Goal: Information Seeking & Learning: Learn about a topic

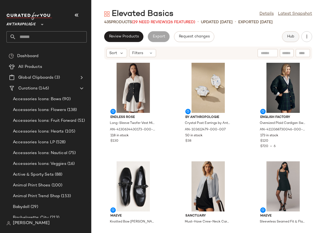
click at [289, 37] on span "Hub" at bounding box center [291, 36] width 8 height 4
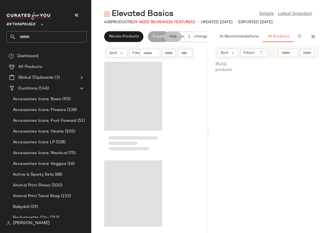
scroll to position [0, 44]
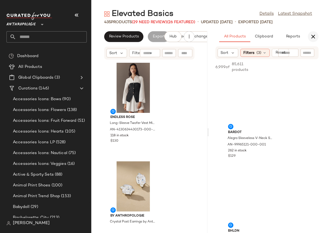
click at [313, 36] on icon "button" at bounding box center [313, 36] width 6 height 6
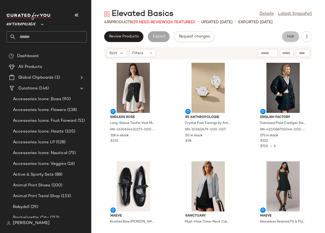
click at [292, 38] on span "Hub" at bounding box center [291, 36] width 8 height 4
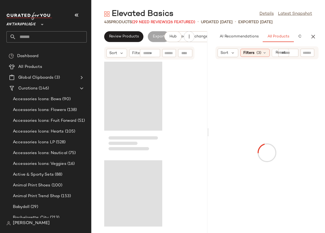
scroll to position [0, 36]
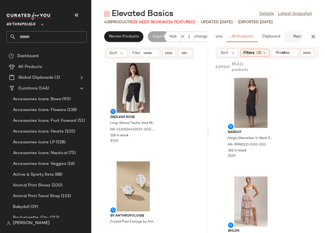
click at [298, 38] on span "Reports" at bounding box center [300, 36] width 14 height 4
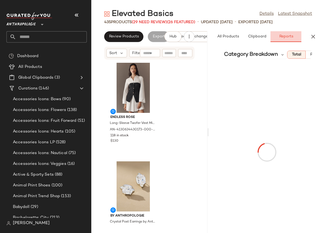
scroll to position [0, 51]
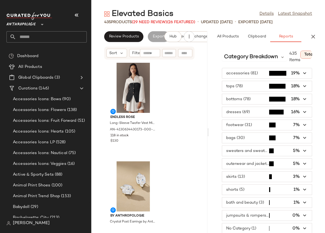
click at [243, 74] on span "button" at bounding box center [267, 73] width 90 height 10
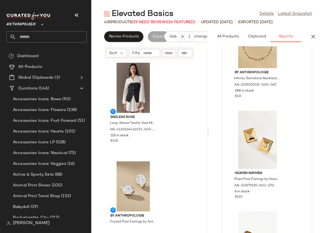
scroll to position [2989, 0]
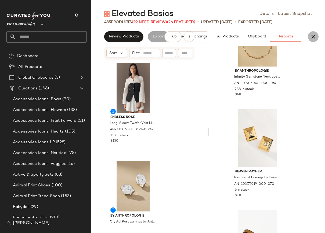
click at [316, 37] on icon "button" at bounding box center [313, 36] width 6 height 6
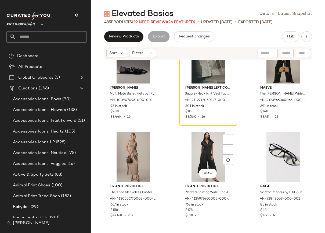
scroll to position [1952, 0]
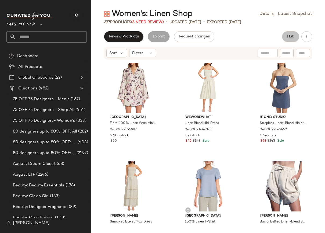
click at [289, 37] on span "Hub" at bounding box center [291, 36] width 8 height 4
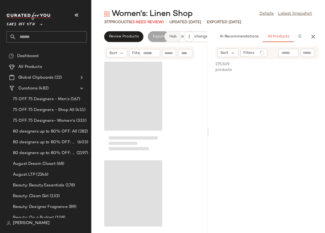
scroll to position [0, 36]
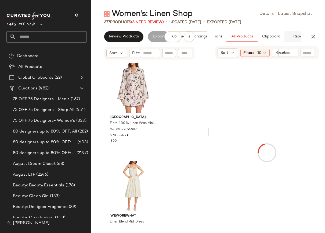
click at [297, 39] on button "Reports" at bounding box center [300, 36] width 31 height 11
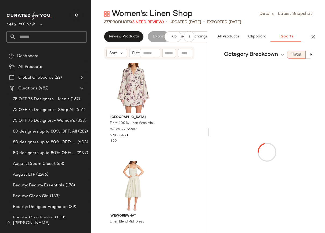
scroll to position [0, 51]
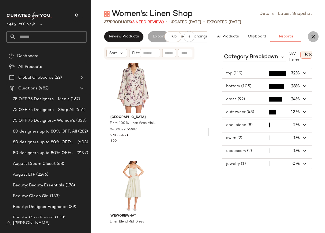
click at [313, 36] on icon "button" at bounding box center [313, 36] width 6 height 6
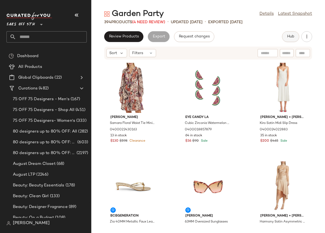
click at [292, 36] on span "Hub" at bounding box center [291, 36] width 8 height 4
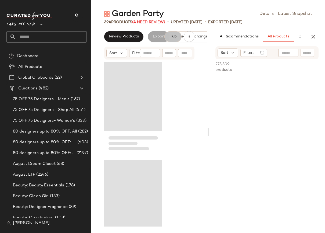
scroll to position [0, 36]
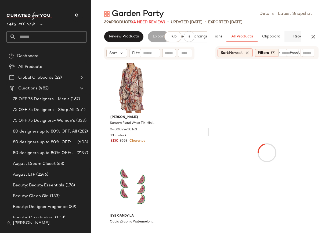
click at [295, 37] on span "Reports" at bounding box center [300, 36] width 14 height 4
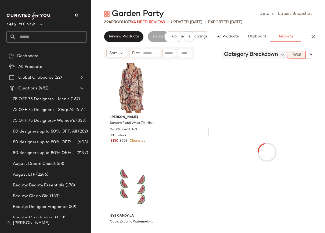
scroll to position [0, 51]
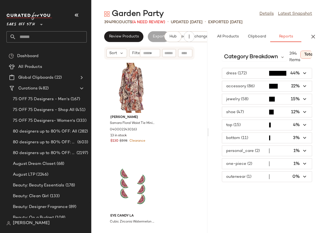
click at [253, 100] on span "button" at bounding box center [267, 99] width 90 height 10
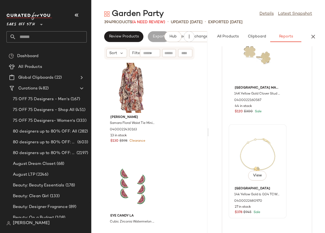
scroll to position [1202, 0]
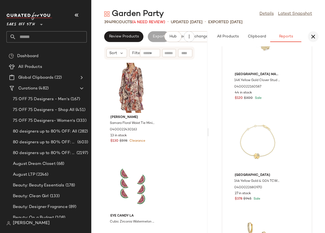
click at [313, 36] on icon "button" at bounding box center [313, 36] width 6 height 6
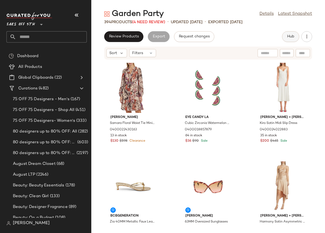
click at [291, 38] on span "Hub" at bounding box center [291, 36] width 8 height 4
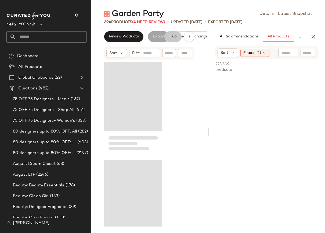
scroll to position [0, 36]
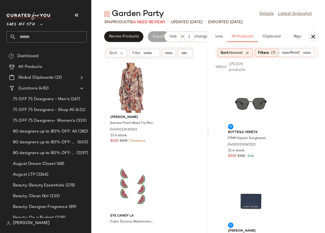
click at [312, 36] on icon "button" at bounding box center [313, 36] width 6 height 6
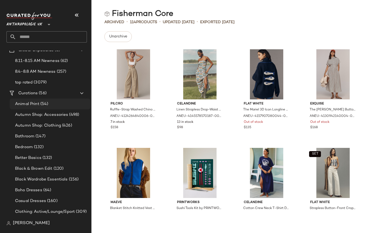
scroll to position [34, 0]
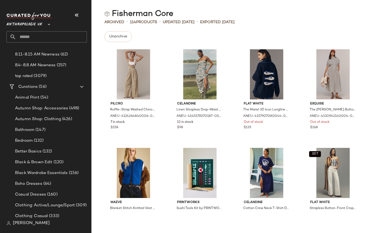
click at [56, 36] on input "text" at bounding box center [51, 36] width 71 height 11
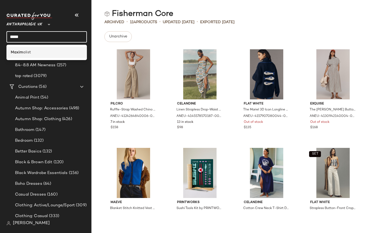
type input "*****"
click at [51, 51] on div "[PERSON_NAME]" at bounding box center [47, 52] width 72 height 6
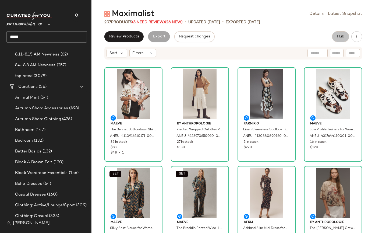
click at [325, 40] on button "Hub" at bounding box center [340, 36] width 17 height 11
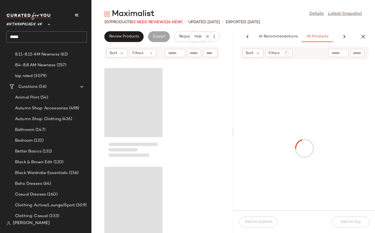
scroll to position [0, 41]
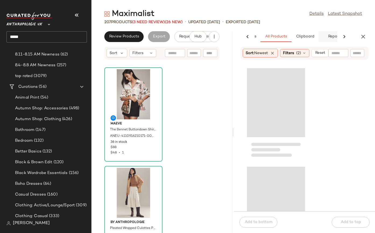
click at [325, 36] on button "Report" at bounding box center [333, 36] width 31 height 11
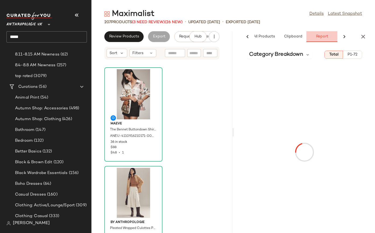
scroll to position [0, 54]
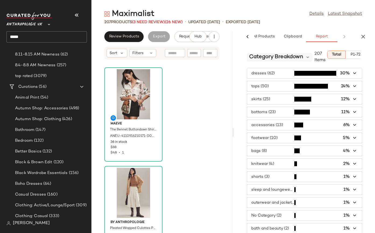
click at [281, 56] on span "Category Breakdown" at bounding box center [276, 57] width 54 height 8
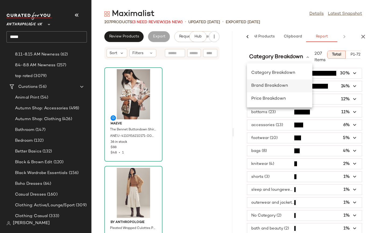
click at [272, 83] on span "Brand Breakdown" at bounding box center [269, 85] width 37 height 5
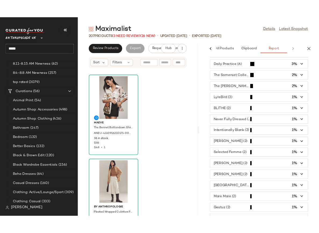
scroll to position [110, 0]
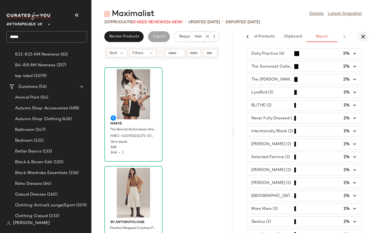
click at [325, 37] on icon "button" at bounding box center [363, 36] width 6 height 6
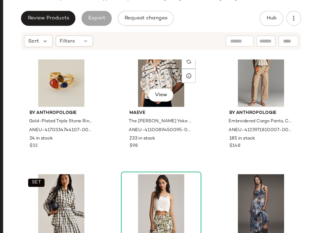
scroll to position [2171, 0]
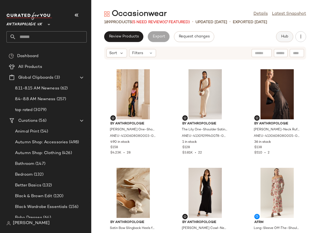
click at [284, 35] on span "Hub" at bounding box center [285, 36] width 8 height 4
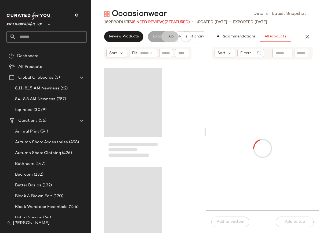
scroll to position [0, 38]
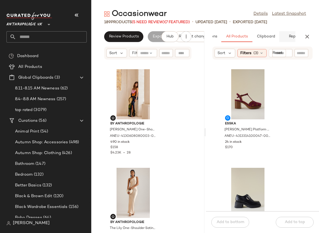
click at [295, 37] on button "Report" at bounding box center [295, 36] width 31 height 11
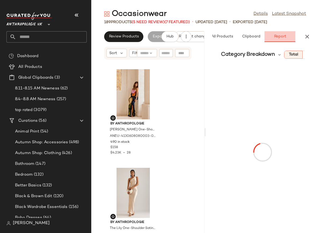
scroll to position [0, 53]
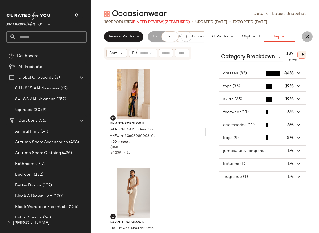
click at [307, 36] on icon "button" at bounding box center [307, 36] width 6 height 6
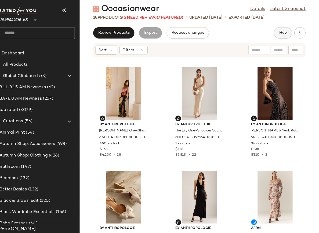
click at [287, 36] on span "Hub" at bounding box center [285, 36] width 8 height 4
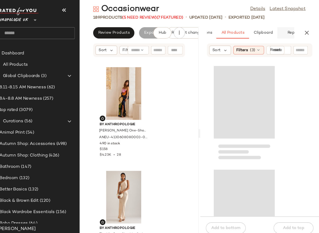
click at [288, 37] on button "Report" at bounding box center [295, 36] width 31 height 11
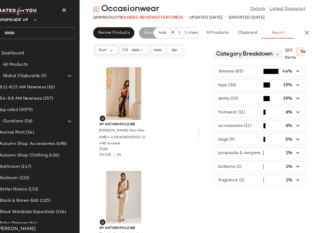
click at [251, 57] on span "Category Breakdown" at bounding box center [248, 57] width 54 height 8
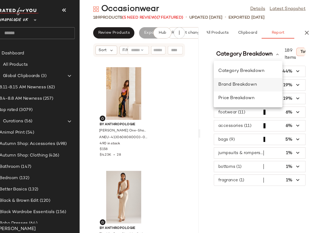
click at [236, 89] on div "Brand Breakdown" at bounding box center [251, 86] width 57 height 6
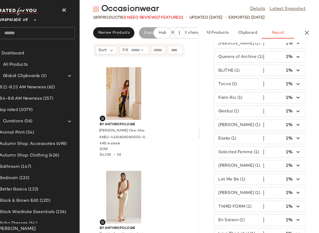
scroll to position [0, 0]
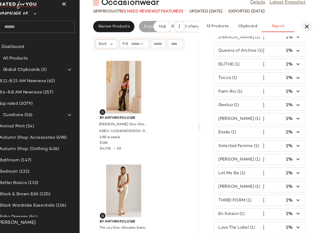
click at [307, 35] on icon "button" at bounding box center [307, 36] width 6 height 6
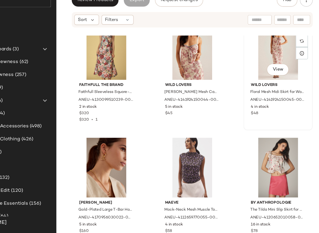
scroll to position [2701, 0]
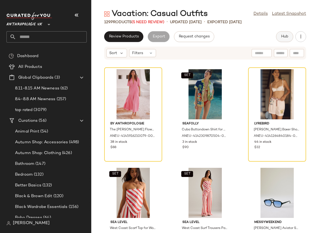
click at [286, 38] on span "Hub" at bounding box center [285, 36] width 8 height 4
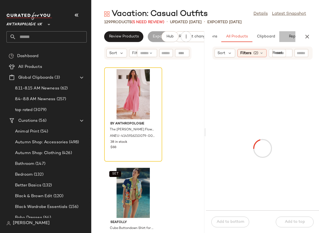
click at [291, 34] on button "Report" at bounding box center [295, 36] width 31 height 11
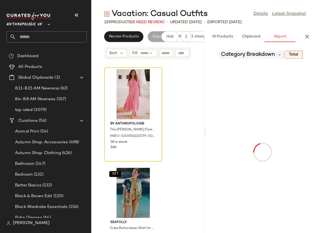
scroll to position [0, 53]
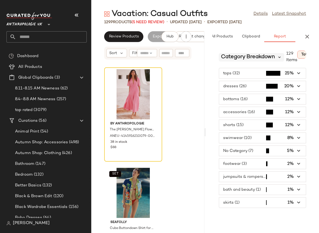
click at [278, 55] on icon at bounding box center [279, 57] width 5 height 5
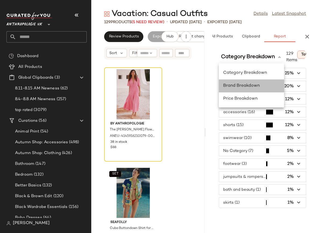
click at [240, 85] on span "Brand Breakdown" at bounding box center [241, 85] width 37 height 5
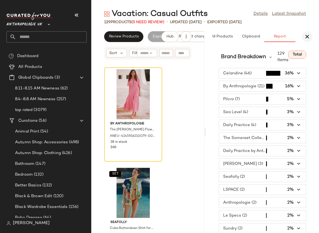
click at [308, 34] on icon "button" at bounding box center [307, 36] width 6 height 6
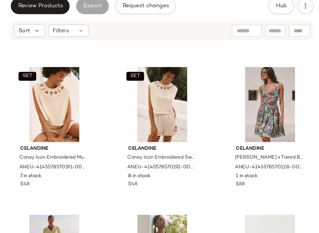
scroll to position [1572, 0]
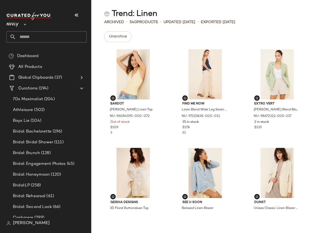
click at [39, 36] on input "text" at bounding box center [51, 36] width 71 height 11
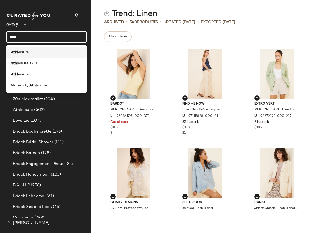
type input "****"
click at [20, 52] on span "eisure" at bounding box center [23, 52] width 11 height 6
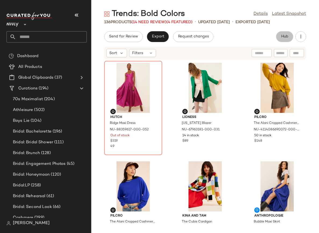
click at [282, 37] on span "Hub" at bounding box center [285, 36] width 8 height 4
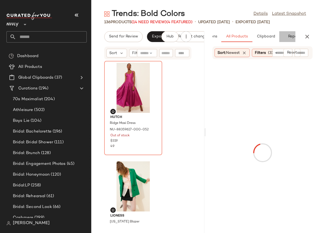
click at [292, 38] on button "Reports" at bounding box center [295, 36] width 31 height 11
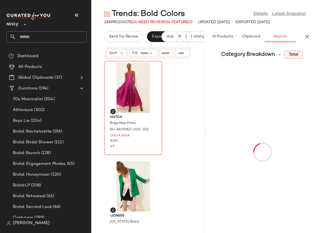
scroll to position [0, 53]
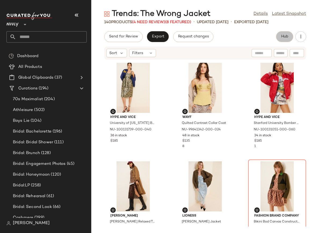
click at [283, 38] on span "Hub" at bounding box center [285, 36] width 8 height 4
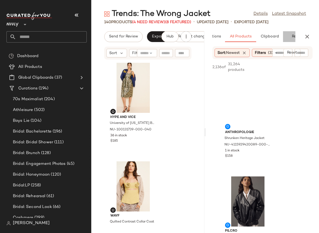
click at [292, 37] on button "Reports" at bounding box center [298, 36] width 31 height 11
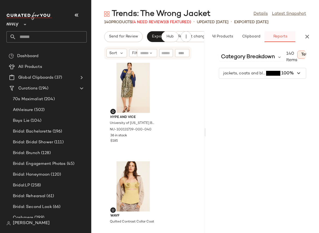
scroll to position [0, 53]
click at [307, 37] on icon "button" at bounding box center [307, 36] width 6 height 6
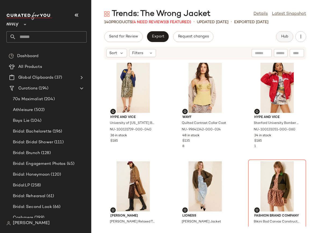
click at [284, 38] on span "Hub" at bounding box center [285, 36] width 8 height 4
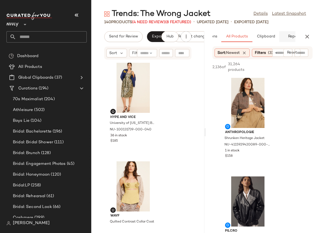
click at [293, 38] on button "Reports" at bounding box center [295, 36] width 31 height 11
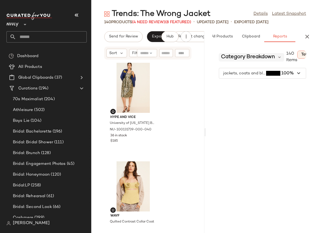
click at [256, 57] on span "Category Breakdown" at bounding box center [248, 57] width 54 height 8
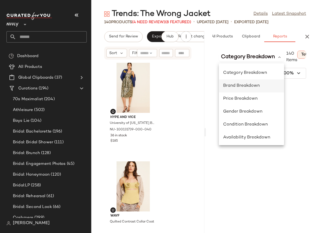
click at [249, 86] on span "Brand Breakdown" at bounding box center [241, 85] width 37 height 5
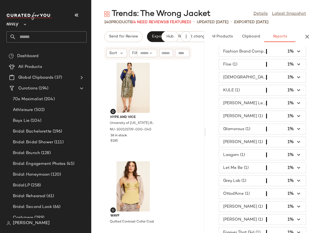
scroll to position [359, 0]
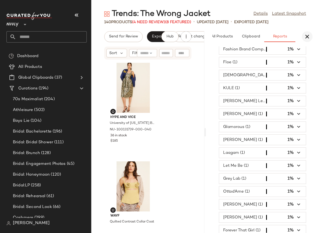
click at [306, 37] on icon "button" at bounding box center [307, 36] width 6 height 6
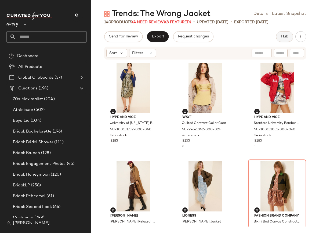
click at [286, 35] on span "Hub" at bounding box center [285, 36] width 8 height 4
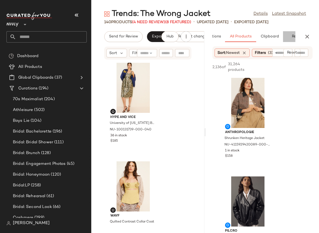
click at [295, 35] on button "Reports" at bounding box center [298, 36] width 31 height 11
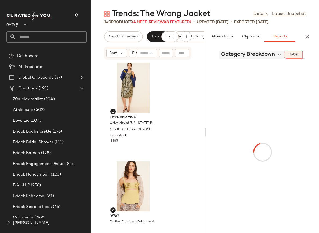
scroll to position [0, 53]
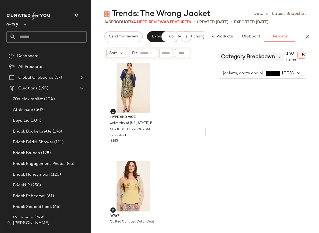
click at [242, 57] on span "Category Breakdown" at bounding box center [248, 57] width 54 height 8
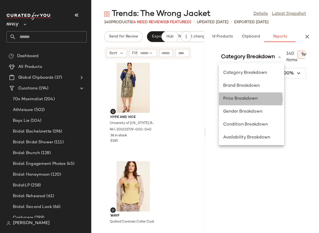
click at [234, 99] on span "Price Breakdown" at bounding box center [240, 98] width 34 height 5
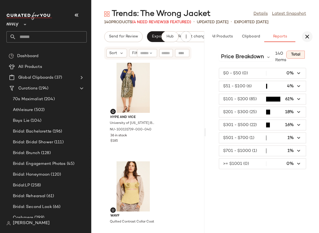
click at [307, 38] on icon "button" at bounding box center [307, 36] width 6 height 6
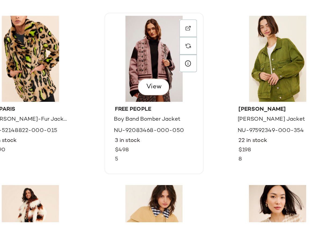
scroll to position [947, 0]
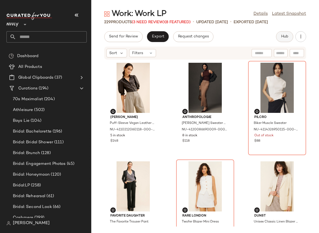
click at [285, 36] on span "Hub" at bounding box center [285, 36] width 8 height 4
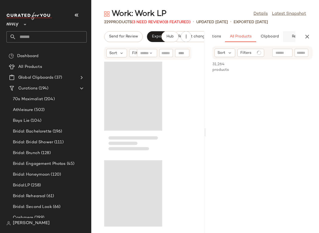
scroll to position [0, 35]
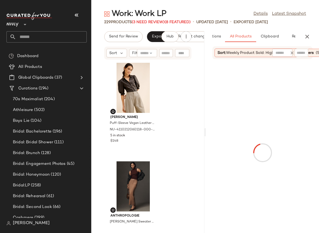
click at [296, 37] on div "AI Recommendations All Products Clipboard Reports" at bounding box center [254, 36] width 96 height 11
click at [292, 36] on button "Reports" at bounding box center [298, 36] width 31 height 11
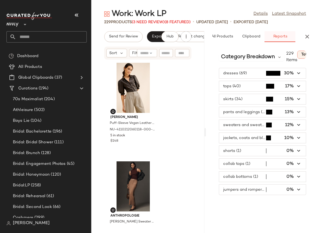
scroll to position [0, 53]
click at [264, 55] on span "Category Breakdown" at bounding box center [248, 57] width 54 height 8
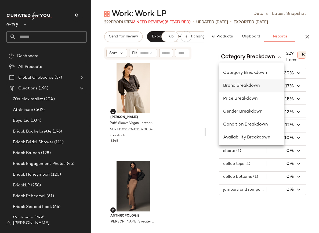
click at [243, 85] on span "Brand Breakdown" at bounding box center [241, 85] width 37 height 5
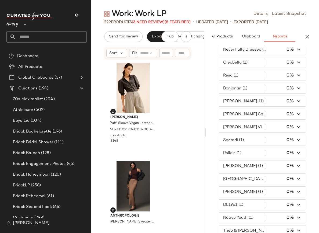
scroll to position [930, 0]
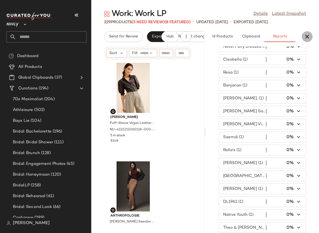
click at [307, 35] on icon "button" at bounding box center [307, 36] width 6 height 6
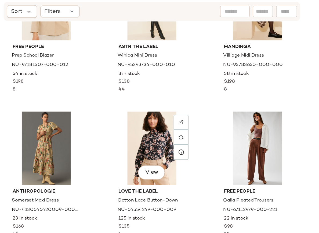
scroll to position [1843, 0]
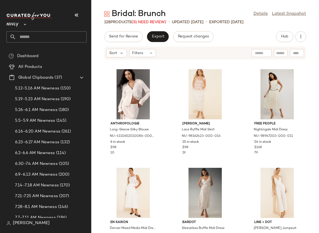
click at [56, 36] on input "text" at bounding box center [51, 36] width 71 height 11
type input "*********"
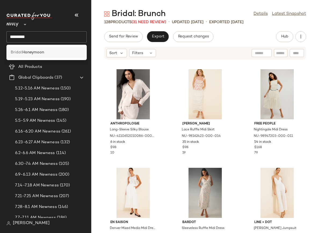
click at [37, 51] on b "Honeymoon" at bounding box center [33, 52] width 22 height 6
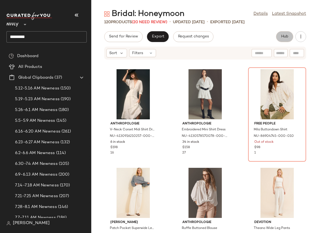
click at [286, 35] on span "Hub" at bounding box center [285, 36] width 8 height 4
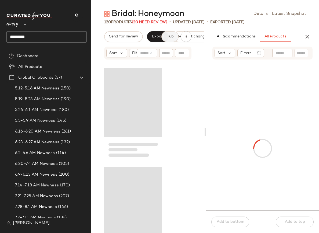
scroll to position [0, 35]
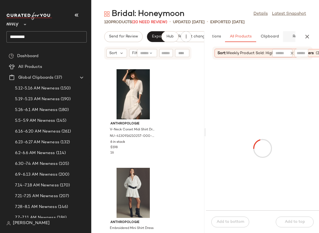
click at [294, 36] on button "Report" at bounding box center [298, 36] width 31 height 11
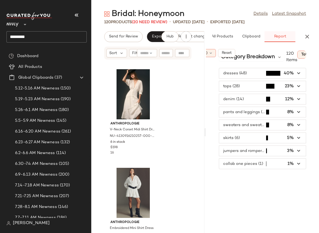
scroll to position [0, 53]
click at [232, 98] on span "button" at bounding box center [262, 99] width 87 height 10
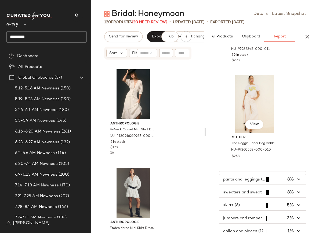
scroll to position [1344, 0]
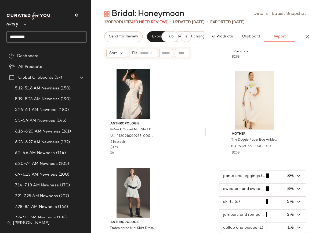
click at [236, 174] on span "button" at bounding box center [262, 175] width 87 height 10
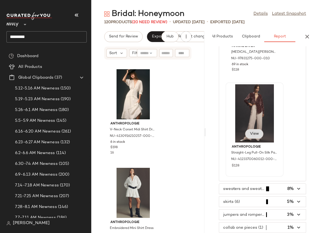
scroll to position [942, 0]
click at [257, 188] on span "button" at bounding box center [262, 188] width 87 height 10
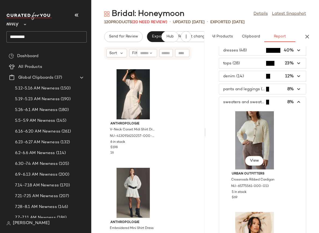
scroll to position [22, 0]
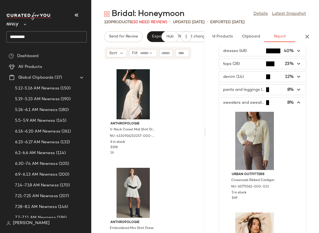
click at [296, 102] on icon "button" at bounding box center [299, 102] width 6 height 6
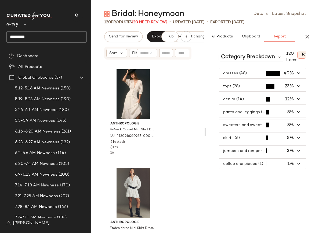
scroll to position [0, 0]
click at [230, 88] on span "button" at bounding box center [262, 86] width 87 height 10
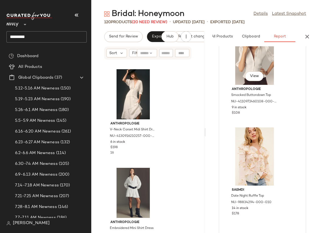
scroll to position [1497, 0]
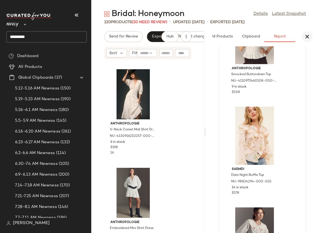
click at [310, 35] on icon "button" at bounding box center [307, 36] width 6 height 6
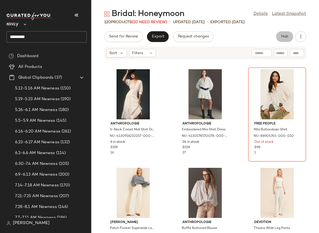
click at [284, 34] on span "Hub" at bounding box center [285, 36] width 8 height 4
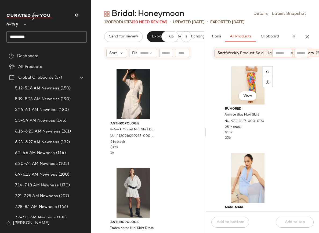
scroll to position [0, 0]
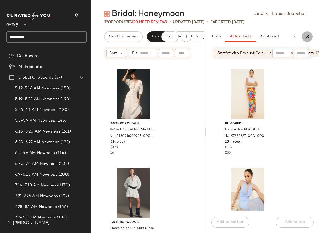
click at [307, 38] on icon "button" at bounding box center [307, 36] width 6 height 6
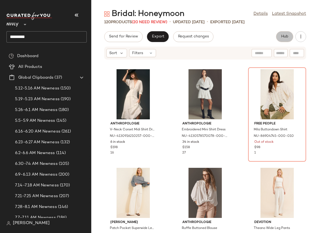
click at [282, 34] on button "Hub" at bounding box center [284, 36] width 17 height 11
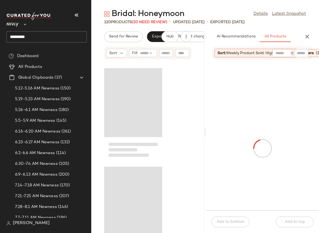
scroll to position [0, 38]
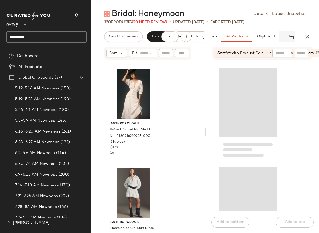
click at [294, 37] on button "Report" at bounding box center [295, 36] width 31 height 11
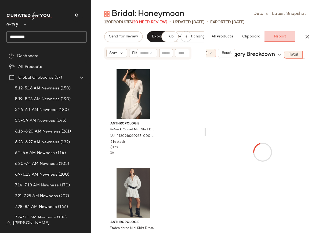
scroll to position [0, 53]
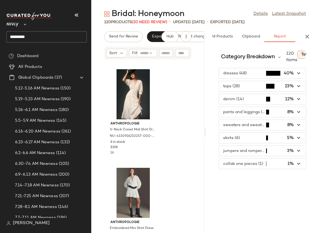
click at [250, 72] on span "button" at bounding box center [262, 73] width 87 height 10
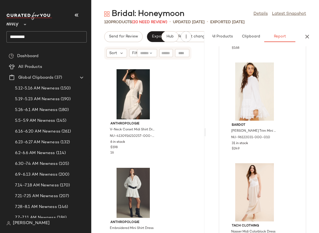
scroll to position [0, 0]
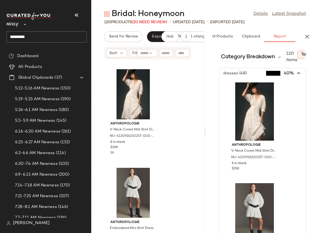
click at [296, 73] on icon "button" at bounding box center [299, 73] width 6 height 6
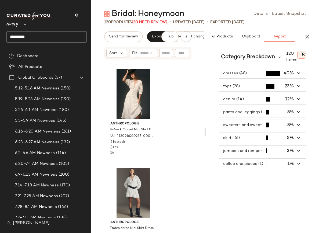
click at [237, 85] on span "button" at bounding box center [262, 86] width 87 height 10
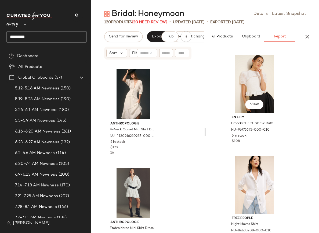
scroll to position [2751, 0]
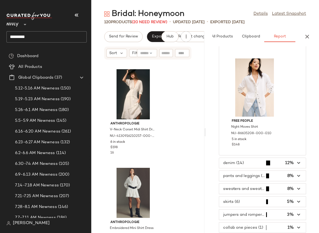
click at [240, 188] on span "button" at bounding box center [262, 188] width 87 height 10
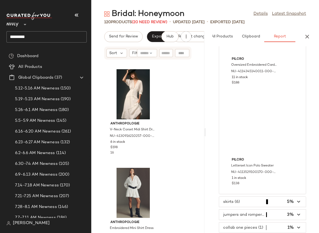
scroll to position [942, 0]
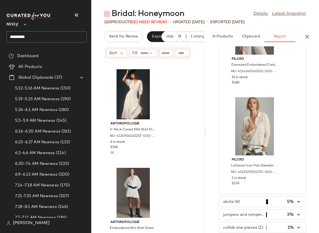
click at [239, 214] on span "button" at bounding box center [262, 214] width 87 height 10
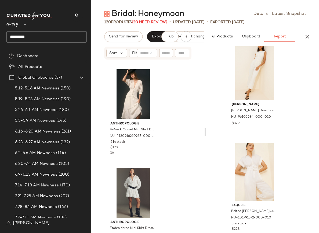
scroll to position [238, 0]
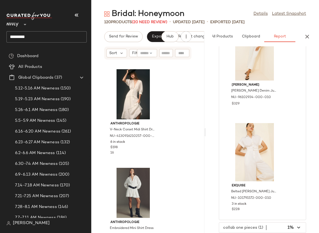
click at [240, 226] on span "button" at bounding box center [262, 227] width 87 height 10
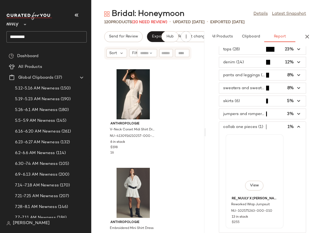
scroll to position [37, 0]
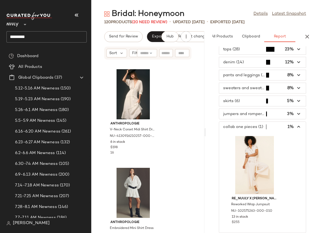
click at [297, 125] on icon "button" at bounding box center [299, 127] width 6 height 6
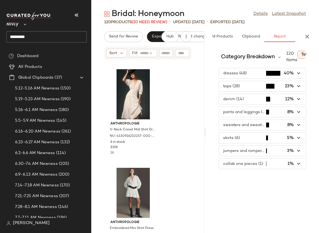
scroll to position [0, 0]
click at [238, 163] on span "button" at bounding box center [262, 163] width 87 height 10
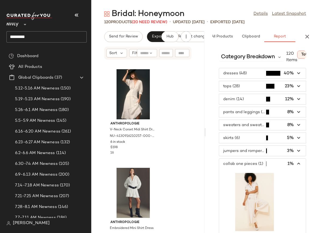
click at [296, 161] on icon "button" at bounding box center [299, 163] width 6 height 6
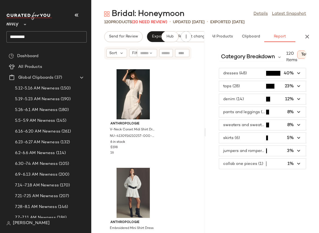
click at [242, 138] on span "button" at bounding box center [262, 138] width 87 height 10
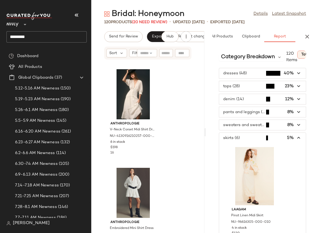
click at [296, 137] on icon "button" at bounding box center [299, 138] width 6 height 6
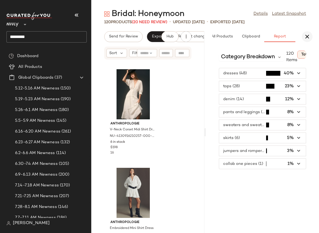
click at [306, 35] on icon "button" at bounding box center [307, 36] width 6 height 6
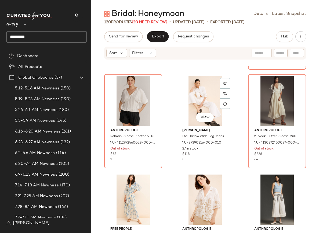
scroll to position [2756, 0]
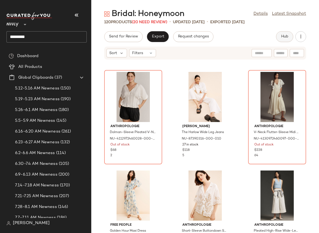
click at [283, 36] on span "Hub" at bounding box center [285, 36] width 8 height 4
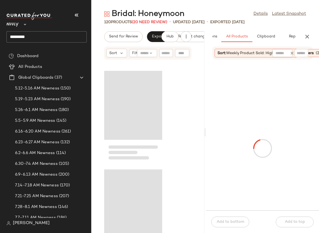
scroll to position [8264, 0]
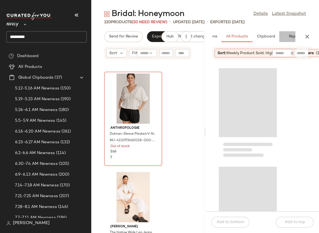
click at [294, 37] on button "Report" at bounding box center [295, 36] width 31 height 11
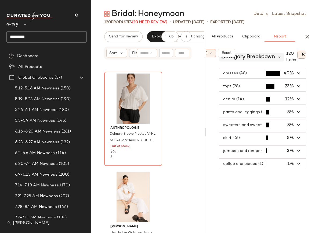
scroll to position [0, 53]
click at [239, 57] on span "Category Breakdown" at bounding box center [248, 57] width 54 height 8
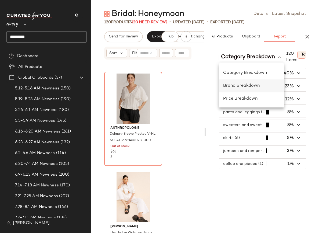
click at [237, 84] on span "Brand Breakdown" at bounding box center [241, 85] width 37 height 5
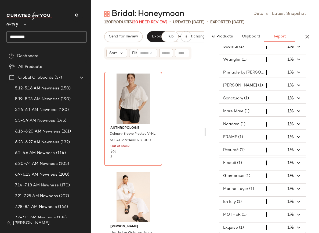
scroll to position [8265, 0]
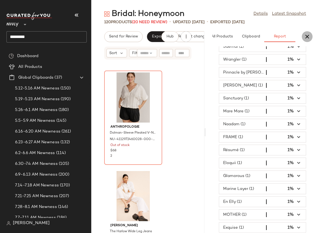
click at [303, 38] on button "button" at bounding box center [307, 36] width 11 height 11
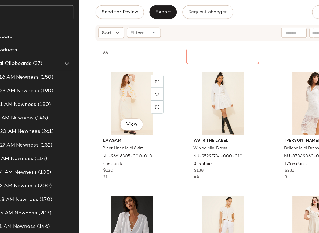
scroll to position [681, 0]
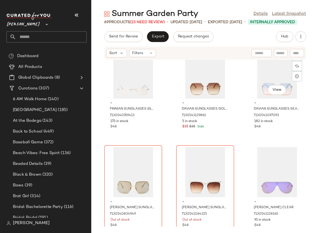
scroll to position [2097, 0]
